Goal: Find specific page/section: Find specific page/section

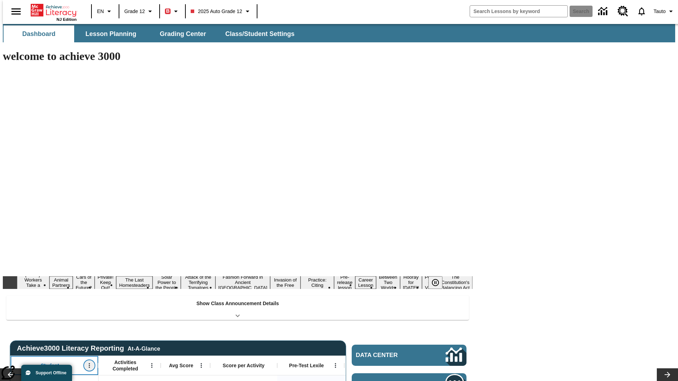
click at [89, 364] on icon "Open Menu" at bounding box center [89, 366] width 1 height 5
click at [13, 249] on icon at bounding box center [13, 249] width 5 height 5
click at [89, 364] on icon "Student, Open Menu," at bounding box center [89, 366] width 1 height 5
click at [13, 249] on icon at bounding box center [13, 249] width 5 height 5
click at [151, 364] on icon "Open Menu" at bounding box center [151, 366] width 1 height 5
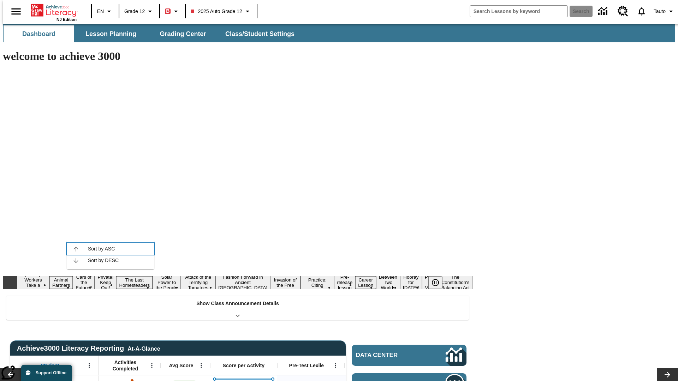
click at [76, 249] on icon at bounding box center [75, 249] width 5 height 5
click at [151, 364] on icon "Activities Completed, Open Menu," at bounding box center [151, 366] width 1 height 5
click at [76, 249] on icon at bounding box center [75, 249] width 5 height 5
click at [201, 364] on icon "Open Menu" at bounding box center [201, 366] width 1 height 5
click at [125, 249] on icon at bounding box center [125, 249] width 5 height 5
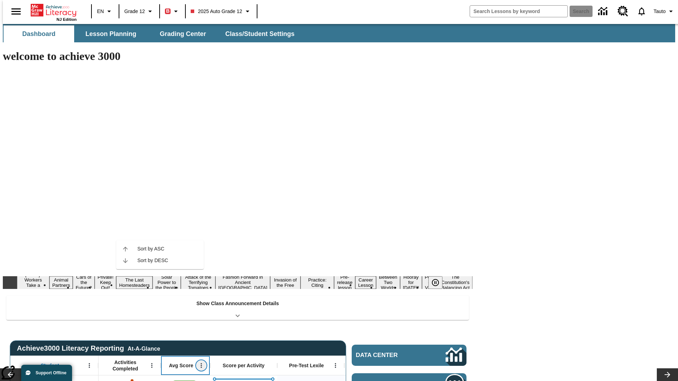
click at [201, 364] on icon "Avg Score, Open Menu," at bounding box center [201, 366] width 1 height 5
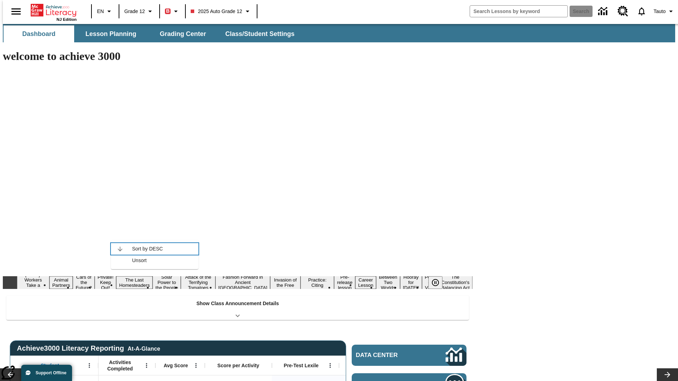
click at [120, 249] on icon at bounding box center [120, 249] width 5 height 5
